Goal: Navigation & Orientation: Find specific page/section

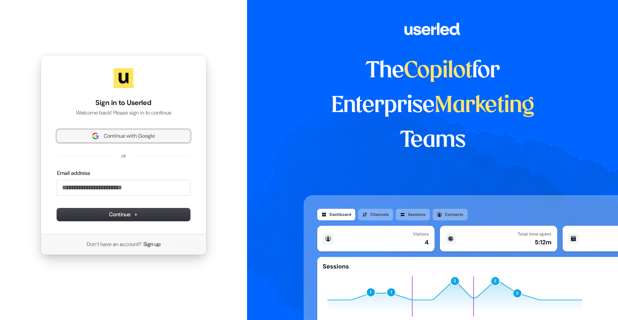
click at [128, 141] on button "Continue with Google" at bounding box center [123, 136] width 133 height 12
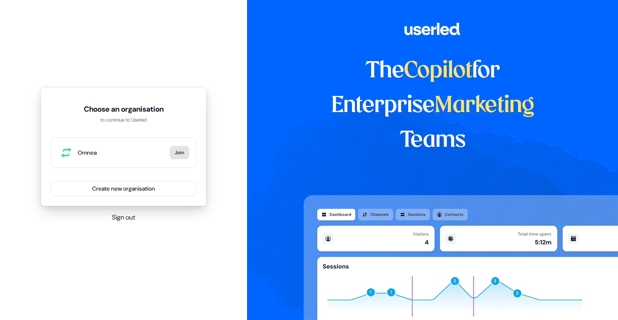
click at [176, 154] on button "Join" at bounding box center [179, 152] width 19 height 13
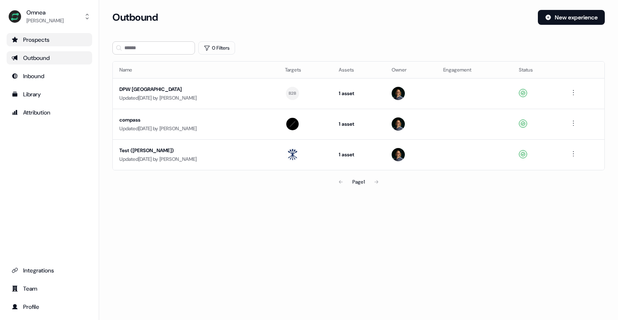
click at [56, 43] on div "Prospects" at bounding box center [50, 40] width 76 height 8
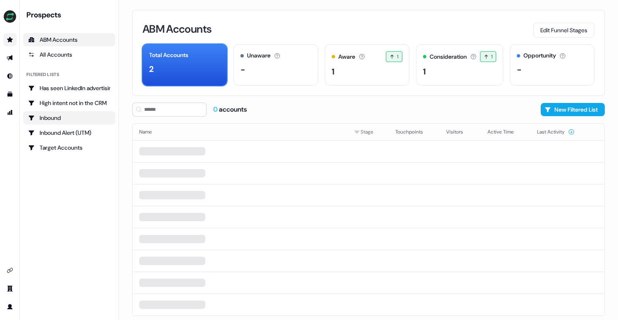
click at [83, 112] on link "Inbound" at bounding box center [69, 117] width 92 height 13
